Goal: Navigation & Orientation: Find specific page/section

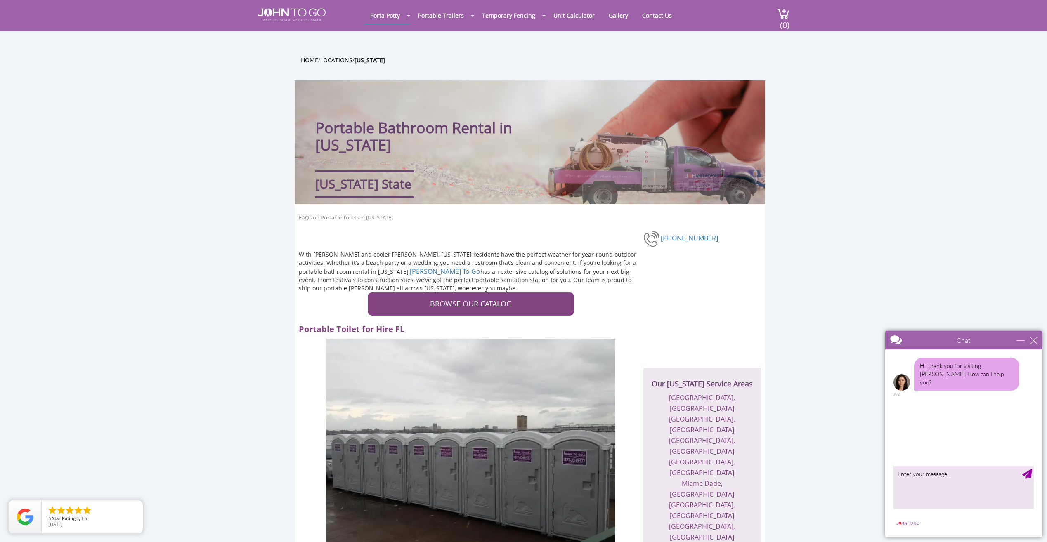
click at [1038, 340] on div "Chat" at bounding box center [963, 340] width 157 height 19
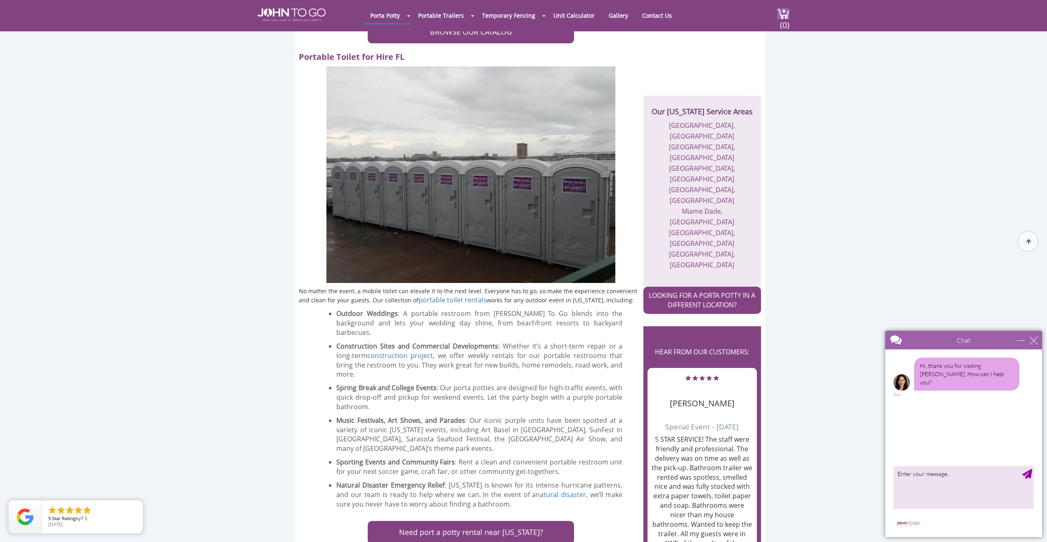
scroll to position [248, 0]
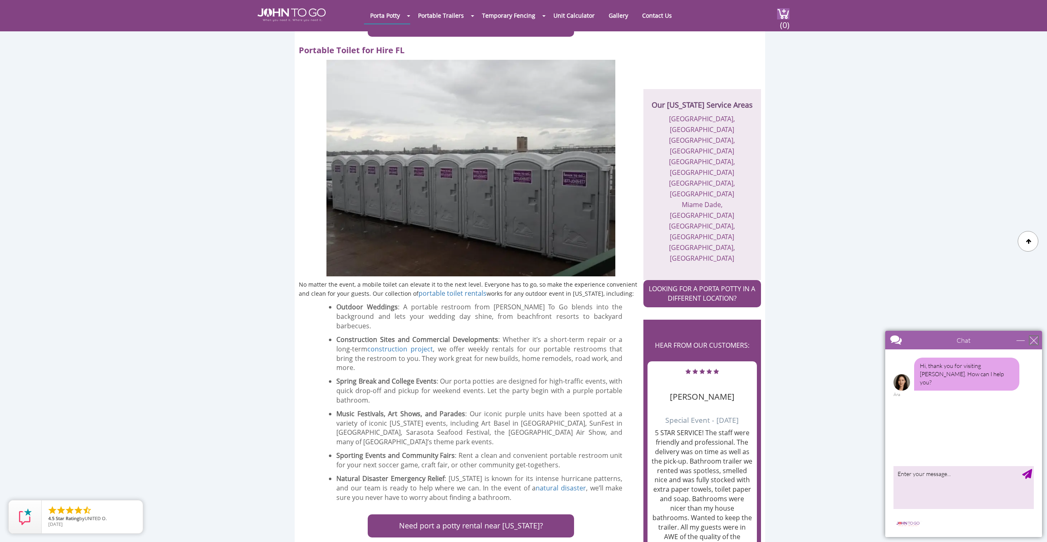
click at [1036, 340] on div "close" at bounding box center [1034, 340] width 8 height 8
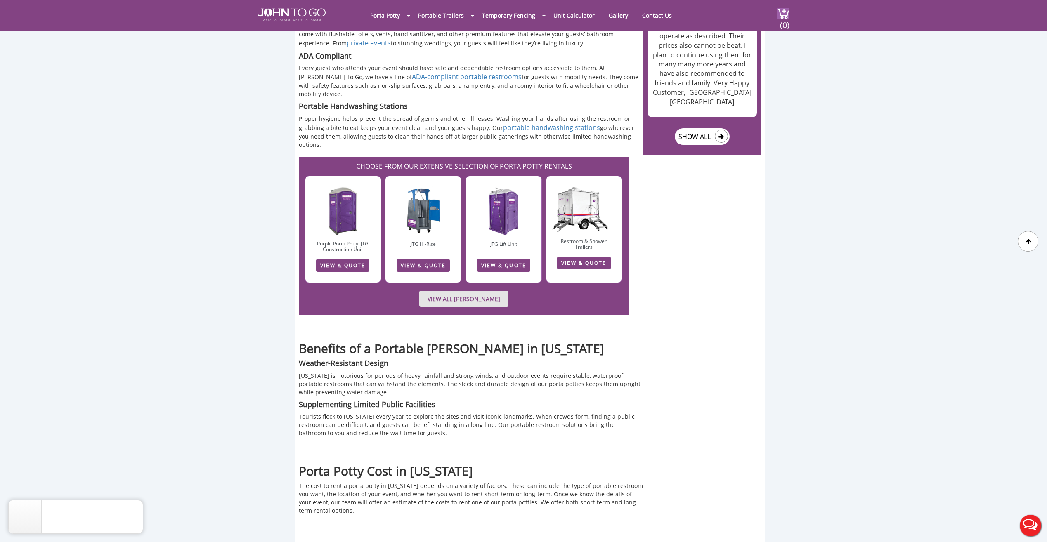
scroll to position [1114, 0]
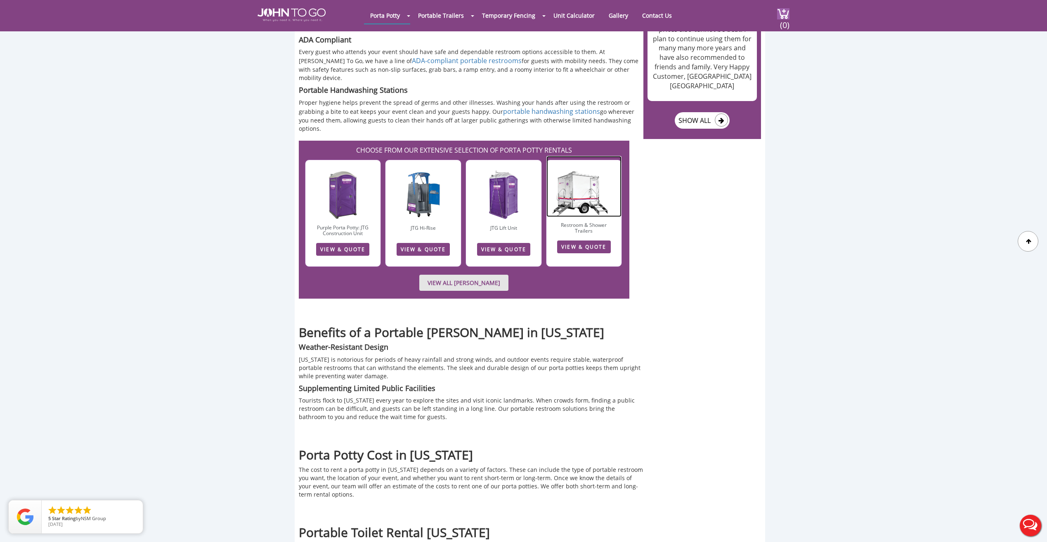
click at [581, 156] on img at bounding box center [585, 187] width 76 height 62
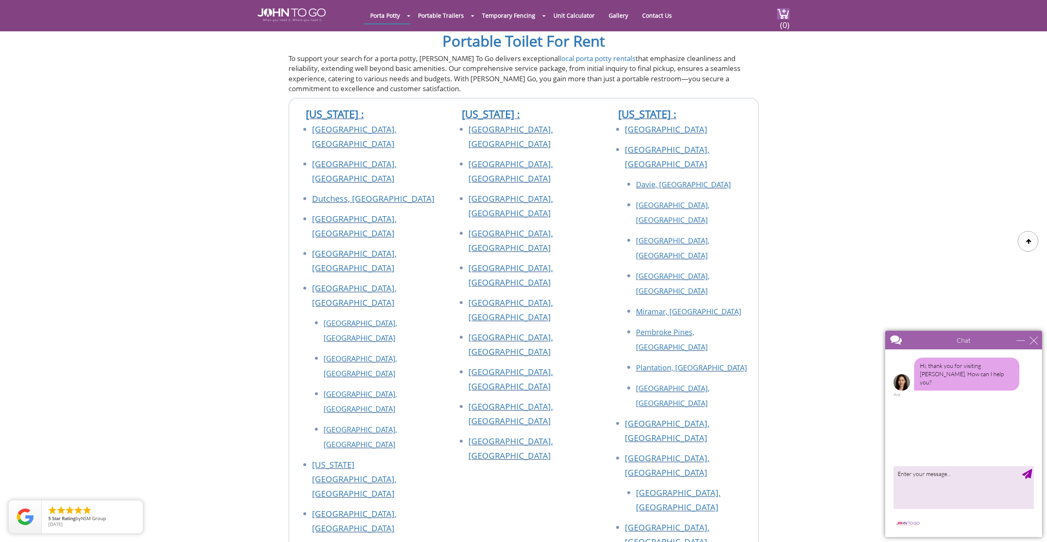
scroll to position [2435, 0]
click at [646, 452] on link "[GEOGRAPHIC_DATA], [GEOGRAPHIC_DATA]" at bounding box center [667, 465] width 85 height 26
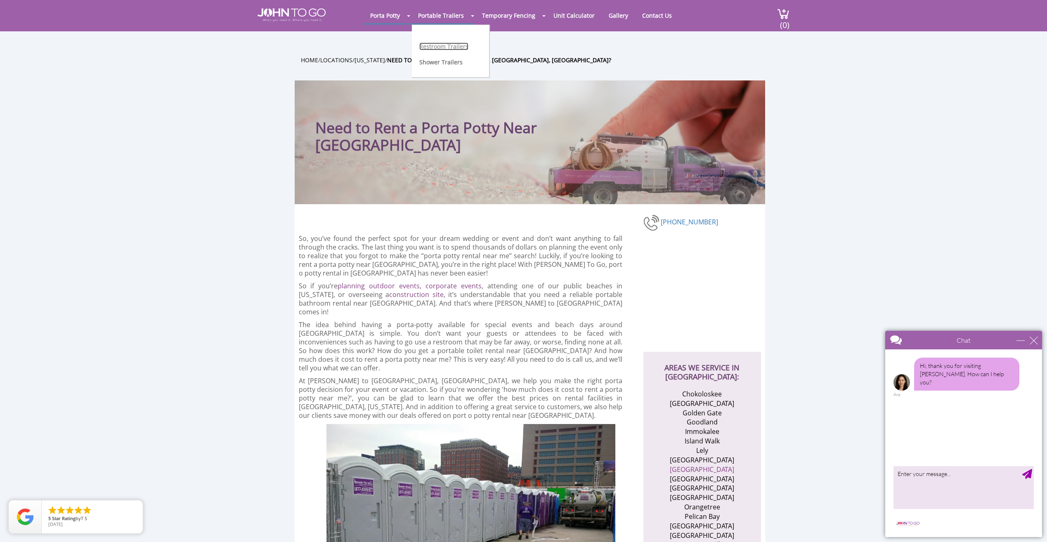
click at [450, 45] on link "Restroom Trailers" at bounding box center [443, 47] width 49 height 8
